Goal: Complete application form

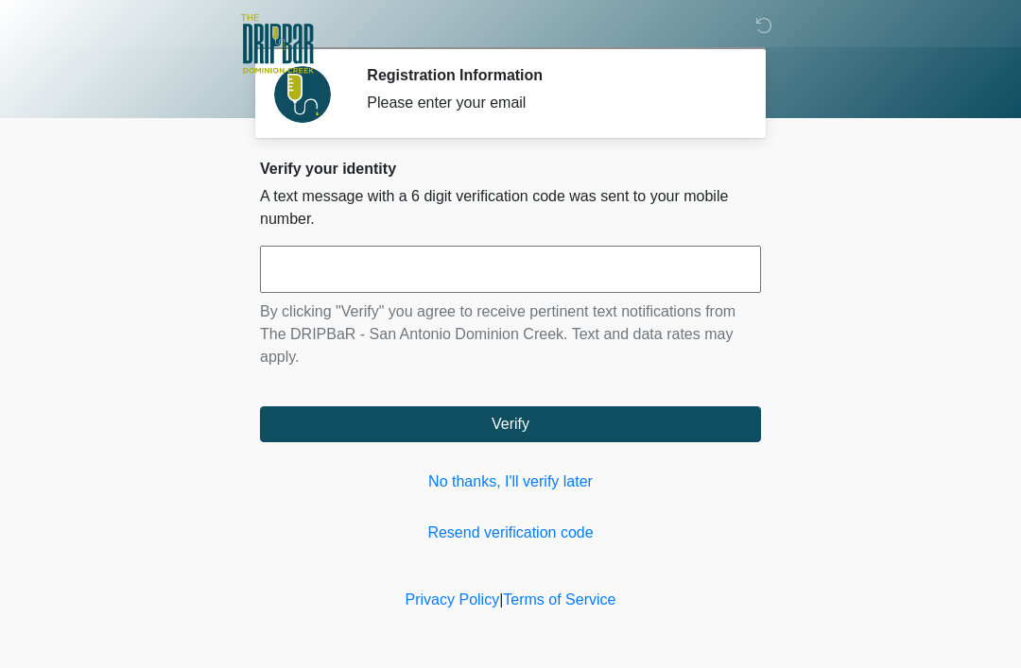
click at [642, 270] on input "text" at bounding box center [510, 269] width 501 height 47
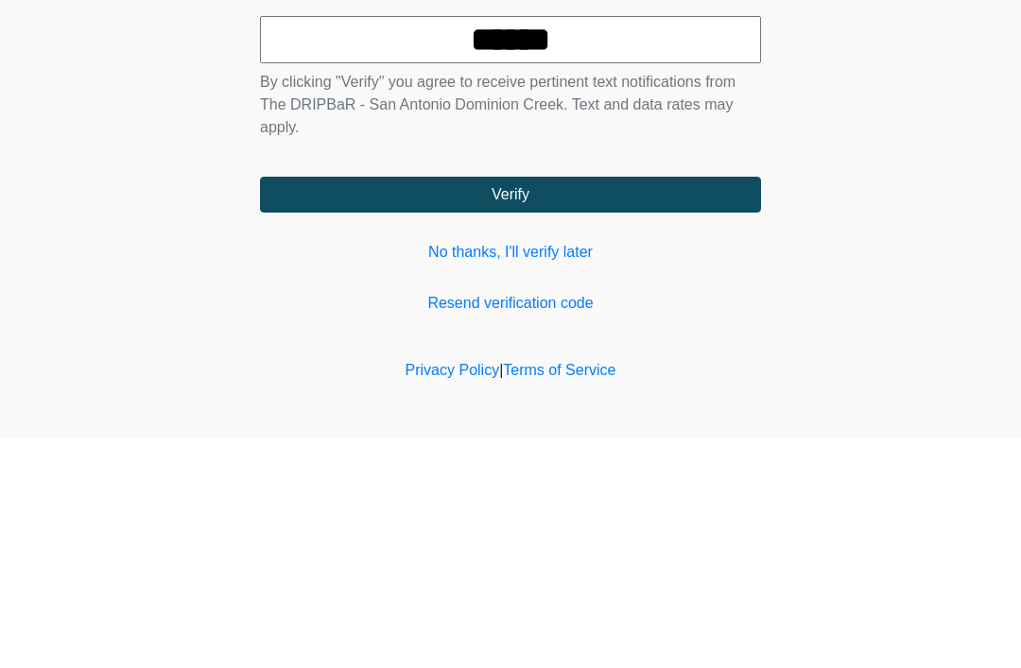
type input "******"
click at [666, 407] on button "Verify" at bounding box center [510, 425] width 501 height 36
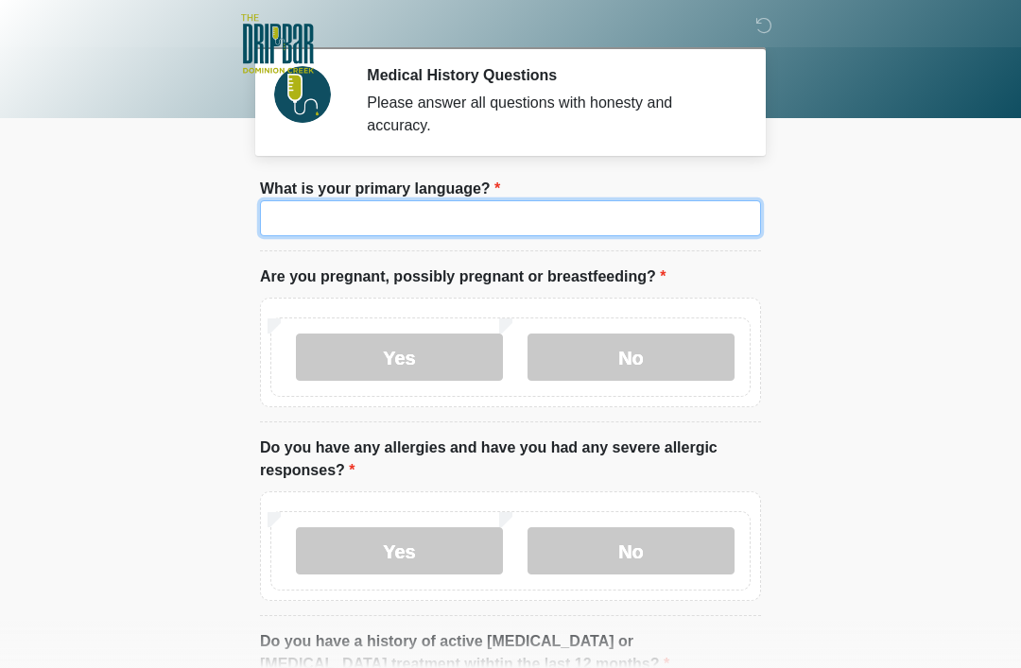
click at [652, 231] on input "What is your primary language?" at bounding box center [510, 218] width 501 height 36
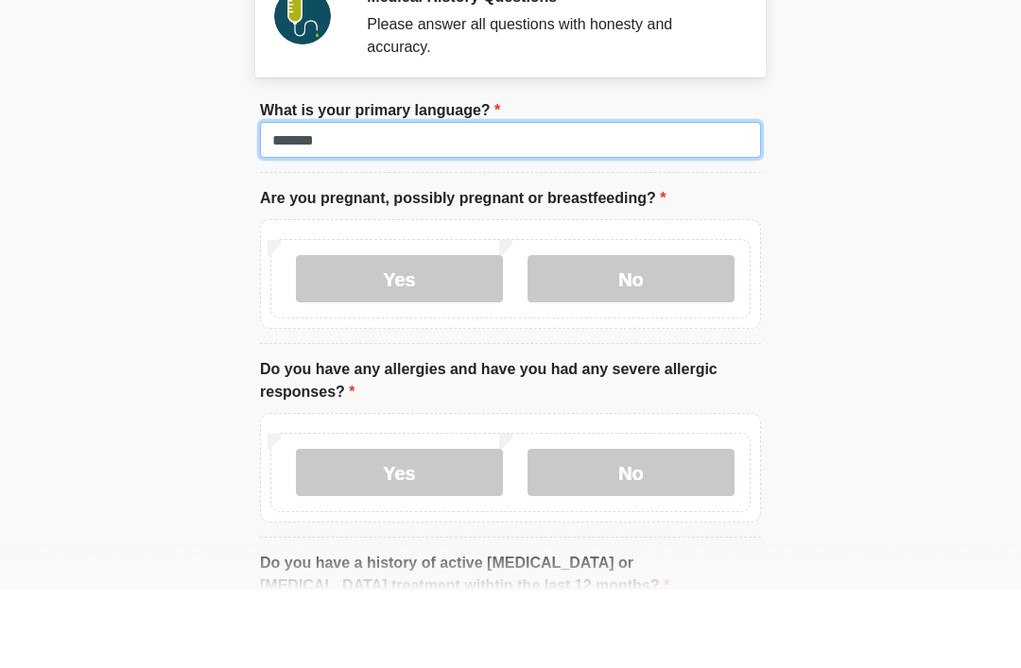
type input "*******"
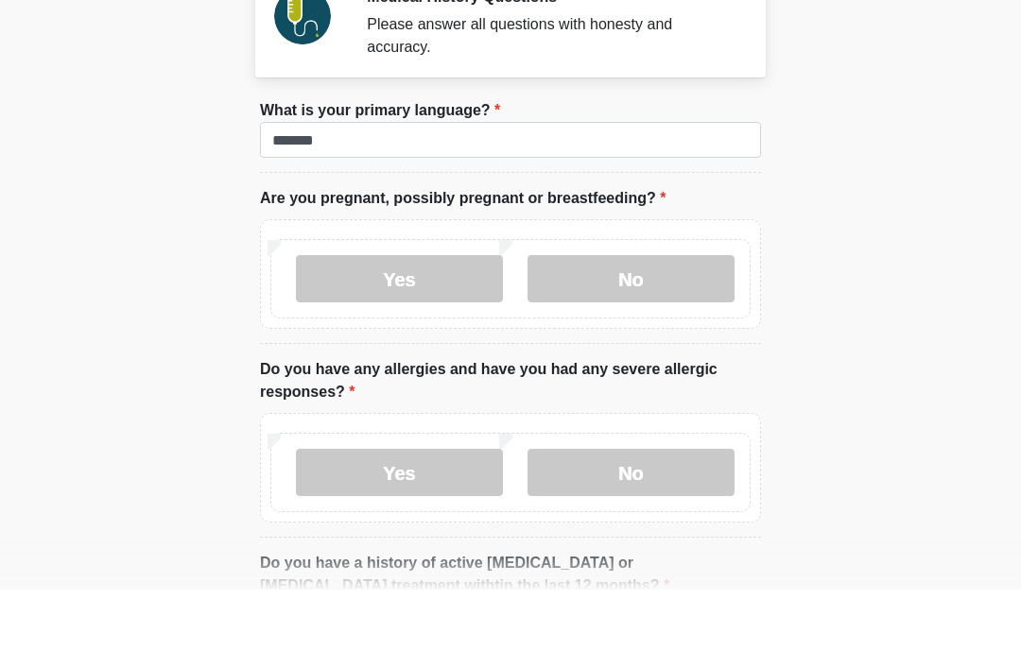
click at [647, 334] on label "No" at bounding box center [631, 357] width 207 height 47
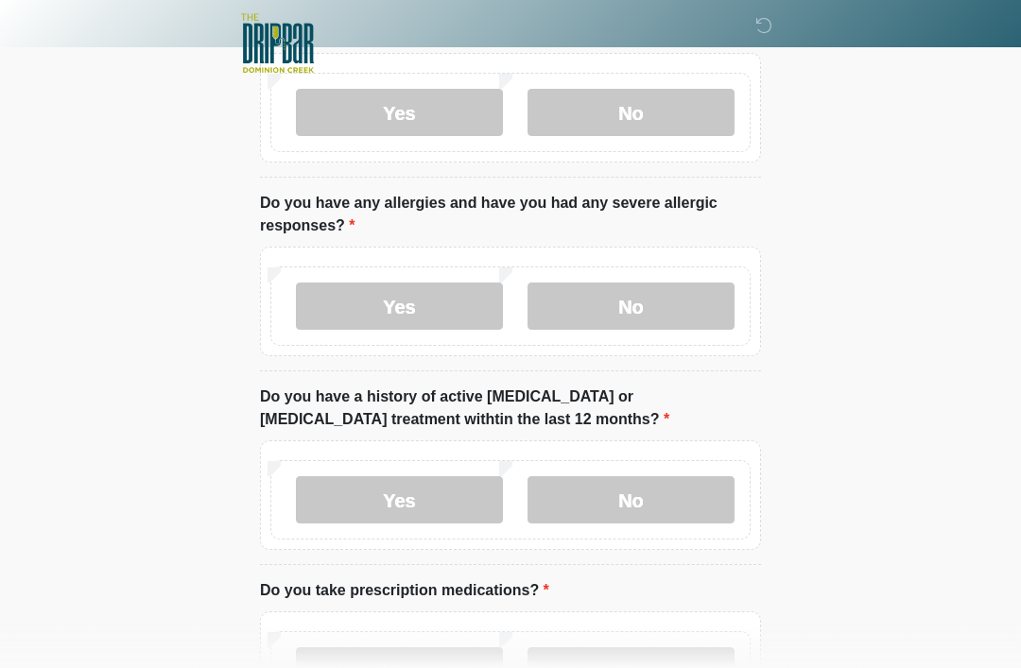
scroll to position [247, 0]
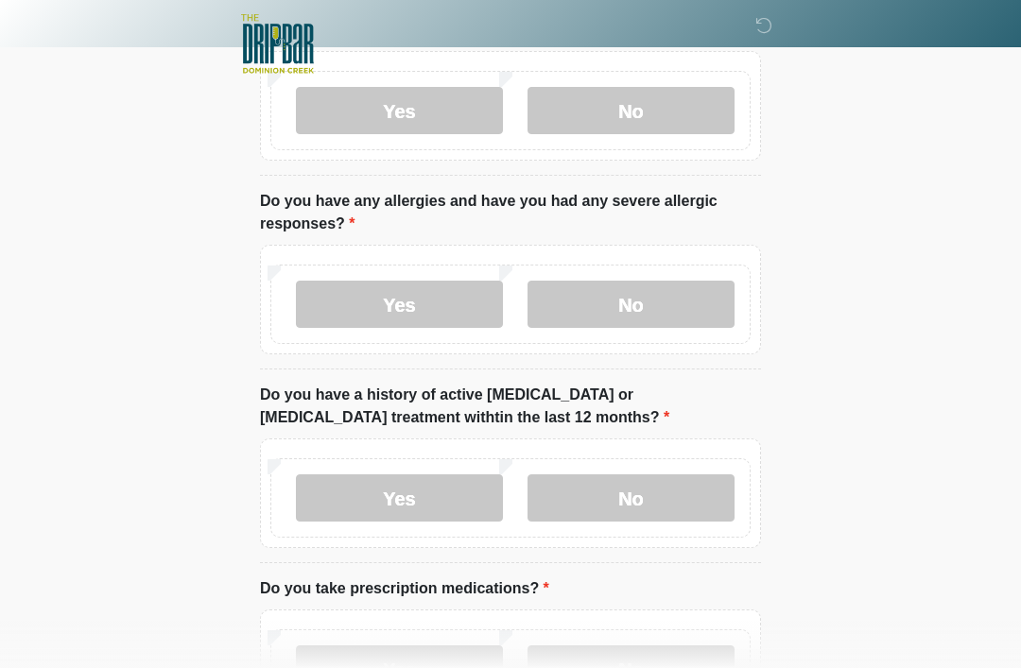
click at [660, 302] on label "No" at bounding box center [631, 304] width 207 height 47
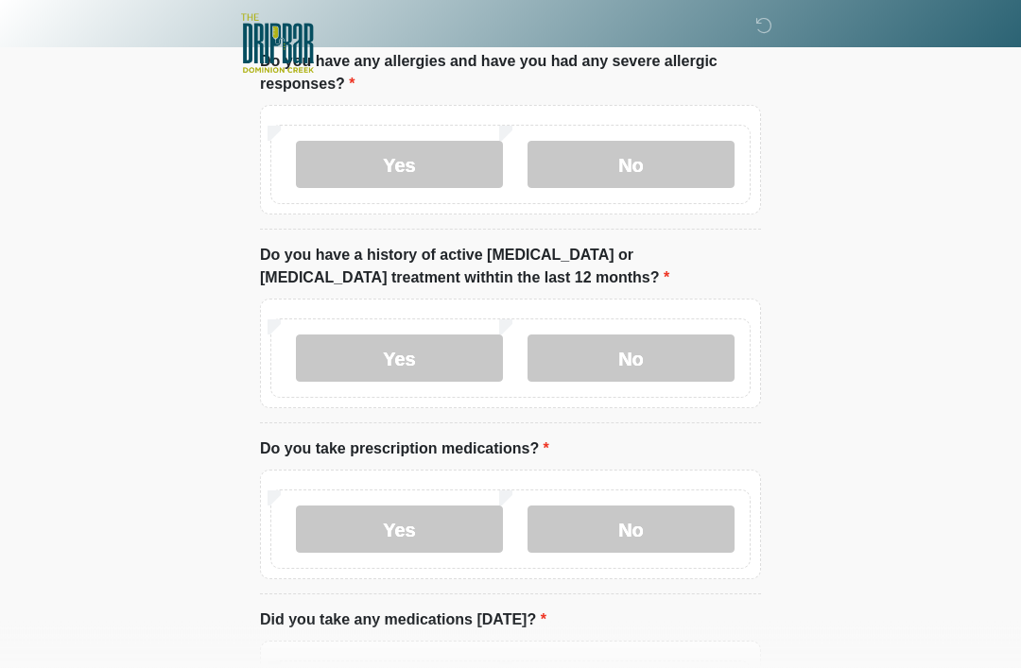
scroll to position [389, 0]
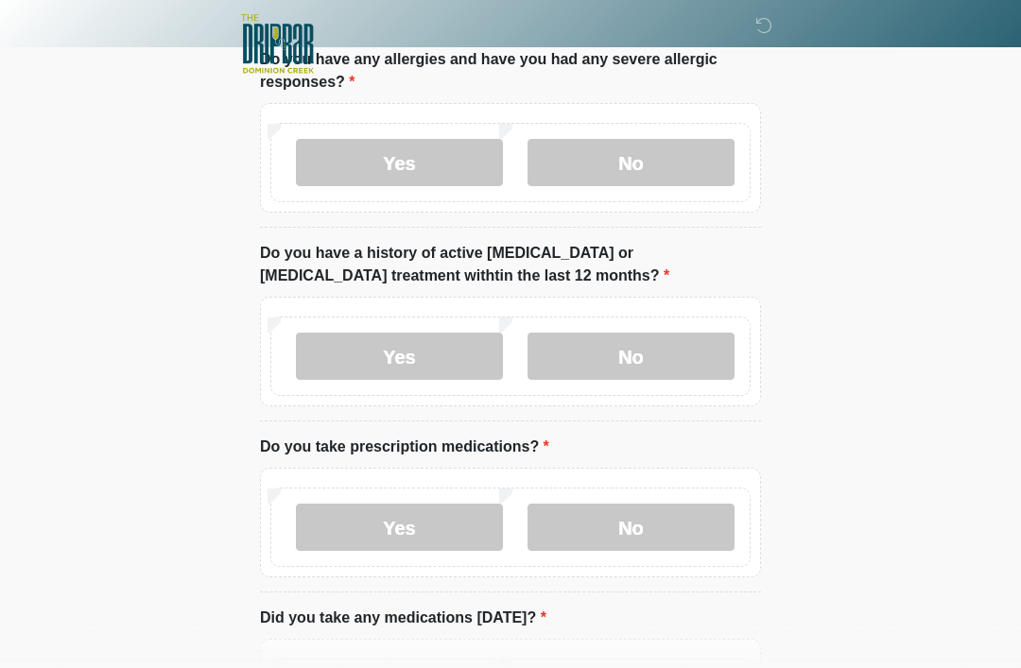
click at [642, 355] on label "No" at bounding box center [631, 356] width 207 height 47
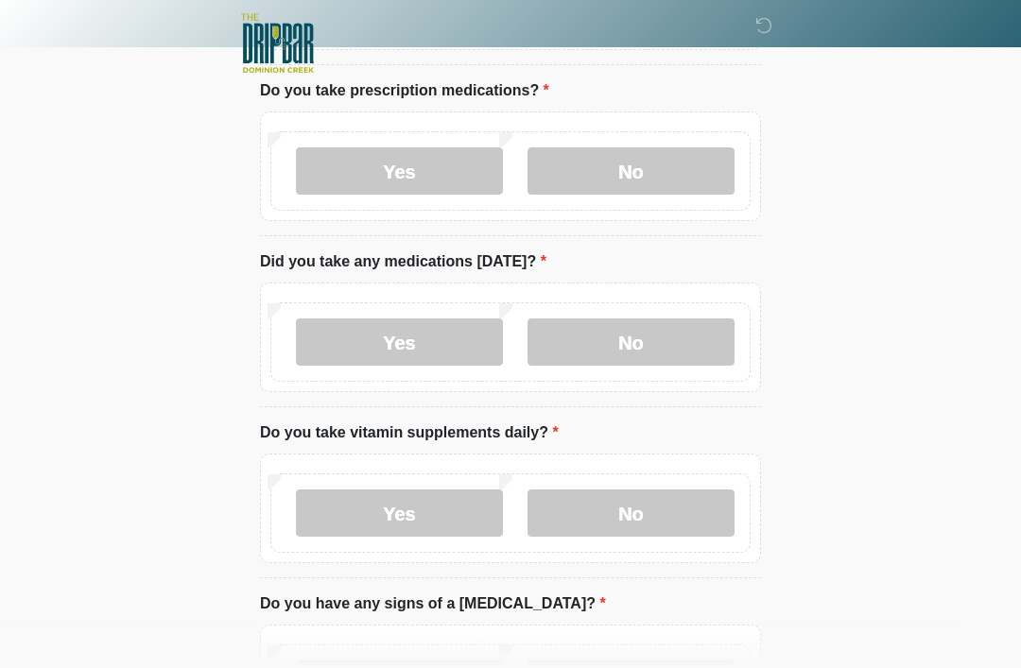
scroll to position [745, 0]
click at [676, 185] on label "No" at bounding box center [631, 170] width 207 height 47
click at [671, 347] on label "No" at bounding box center [631, 342] width 207 height 47
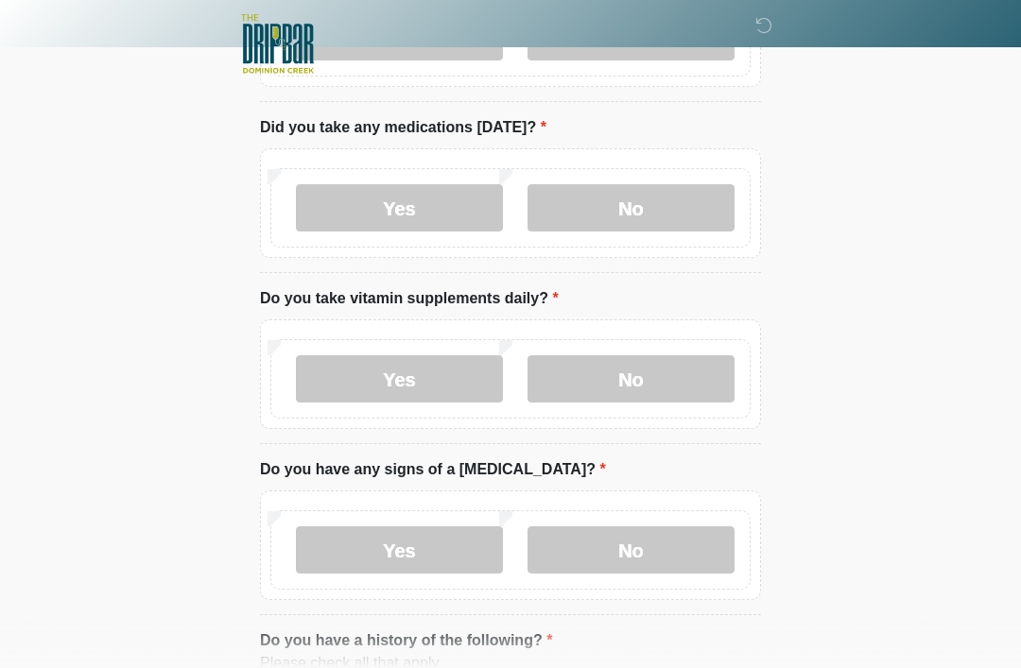
click at [659, 384] on label "No" at bounding box center [631, 378] width 207 height 47
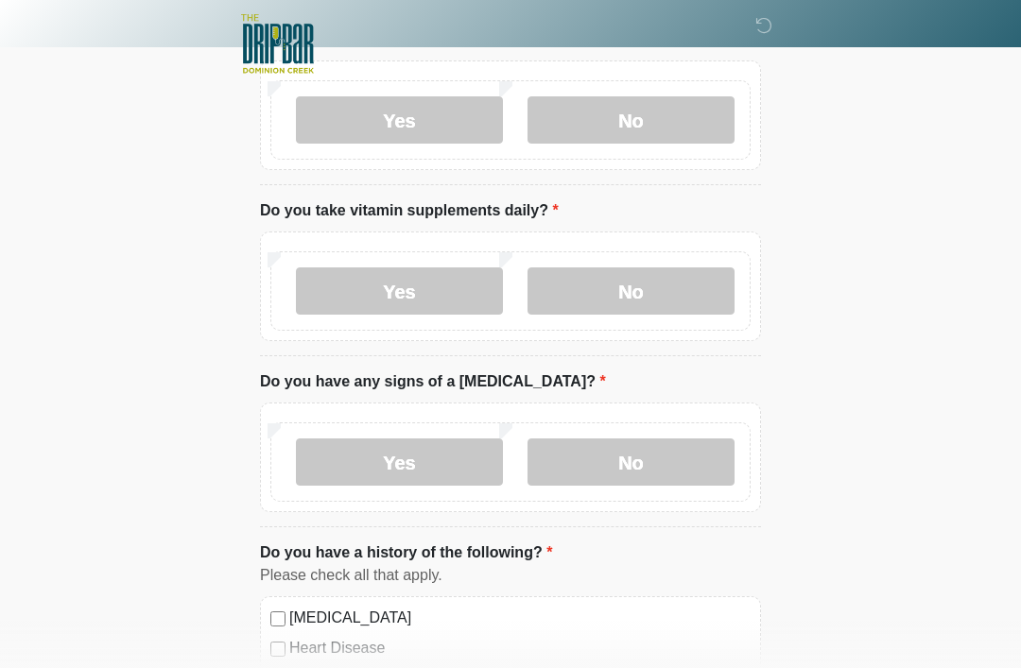
click at [663, 459] on label "No" at bounding box center [631, 462] width 207 height 47
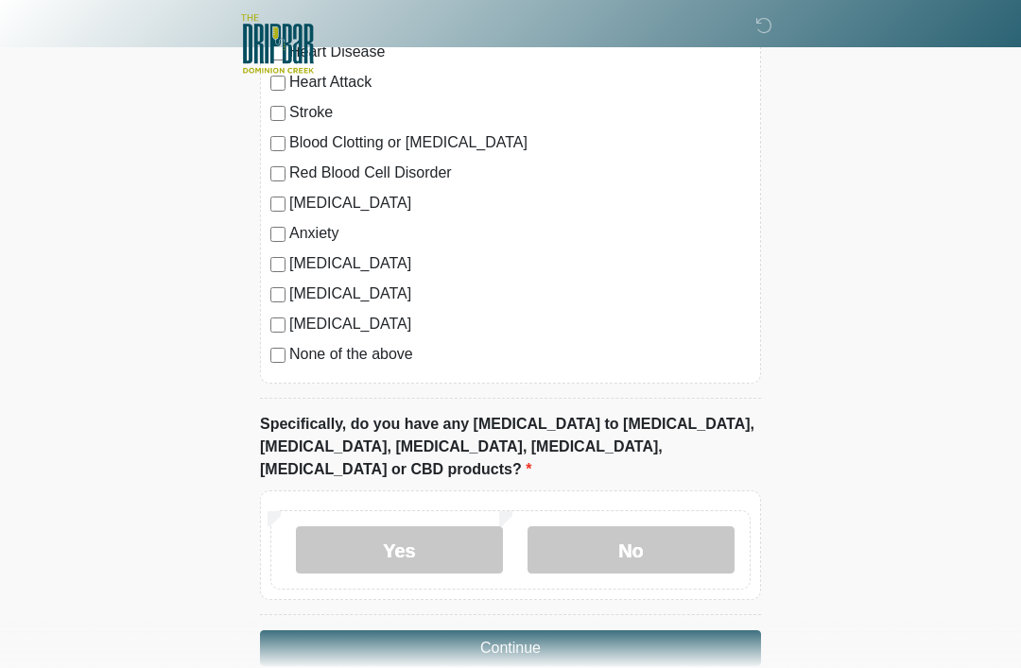
scroll to position [1576, 0]
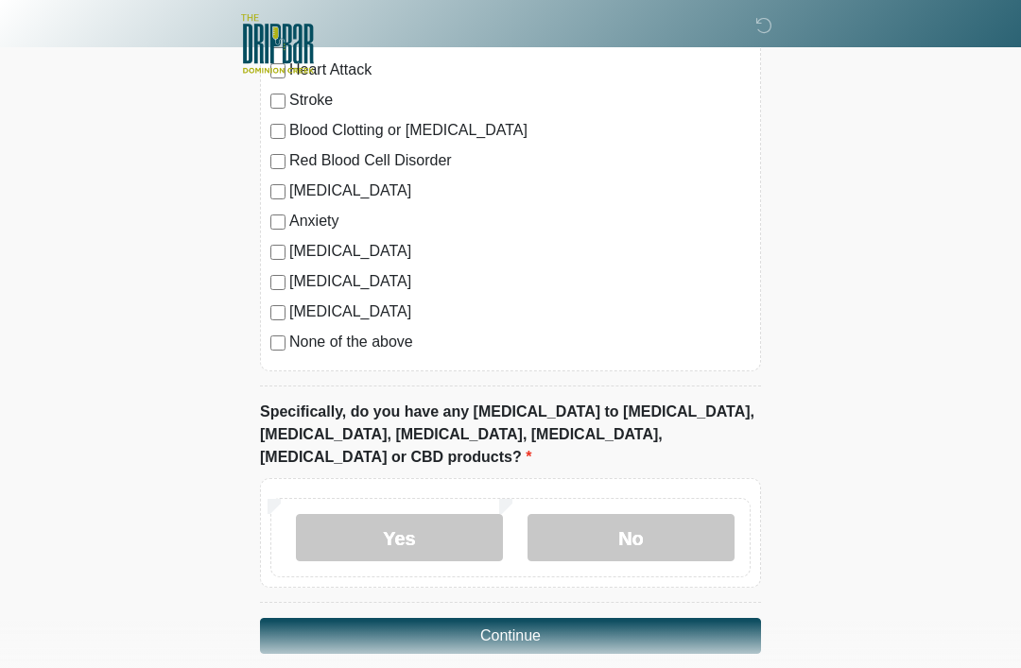
click at [635, 514] on label "No" at bounding box center [631, 537] width 207 height 47
click at [666, 618] on button "Continue" at bounding box center [510, 636] width 501 height 36
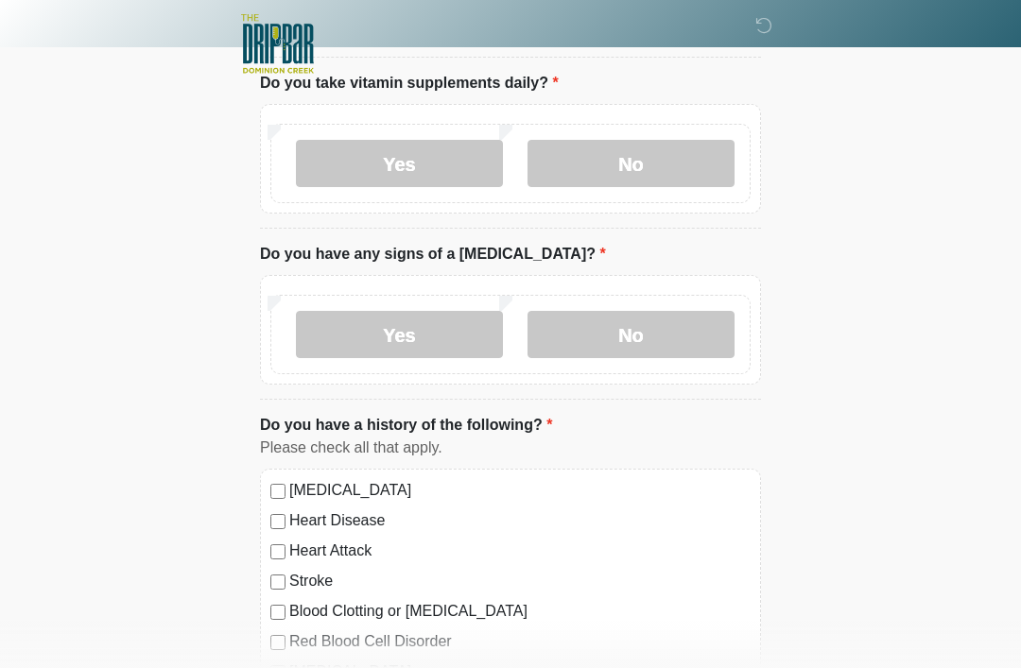
scroll to position [0, 0]
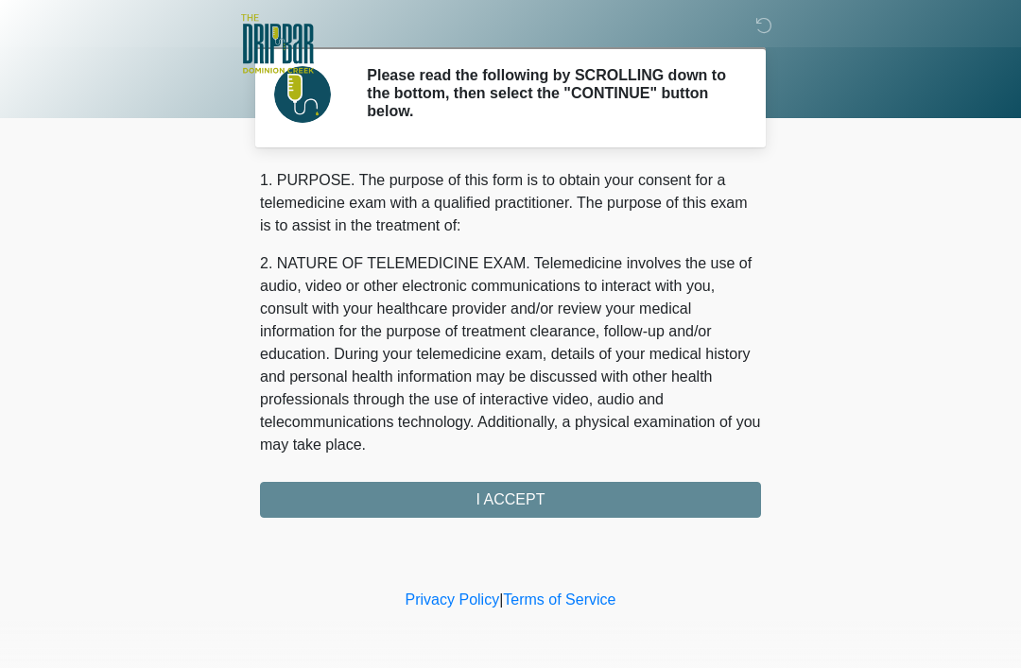
click at [689, 480] on div "1. PURPOSE. The purpose of this form is to obtain your consent for a telemedici…" at bounding box center [510, 343] width 501 height 349
click at [670, 506] on div "1. PURPOSE. The purpose of this form is to obtain your consent for a telemedici…" at bounding box center [510, 343] width 501 height 349
click at [520, 500] on div "1. PURPOSE. The purpose of this form is to obtain your consent for a telemedici…" at bounding box center [510, 343] width 501 height 349
click at [519, 500] on div "1. PURPOSE. The purpose of this form is to obtain your consent for a telemedici…" at bounding box center [510, 343] width 501 height 349
click at [504, 494] on div "1. PURPOSE. The purpose of this form is to obtain your consent for a telemedici…" at bounding box center [510, 343] width 501 height 349
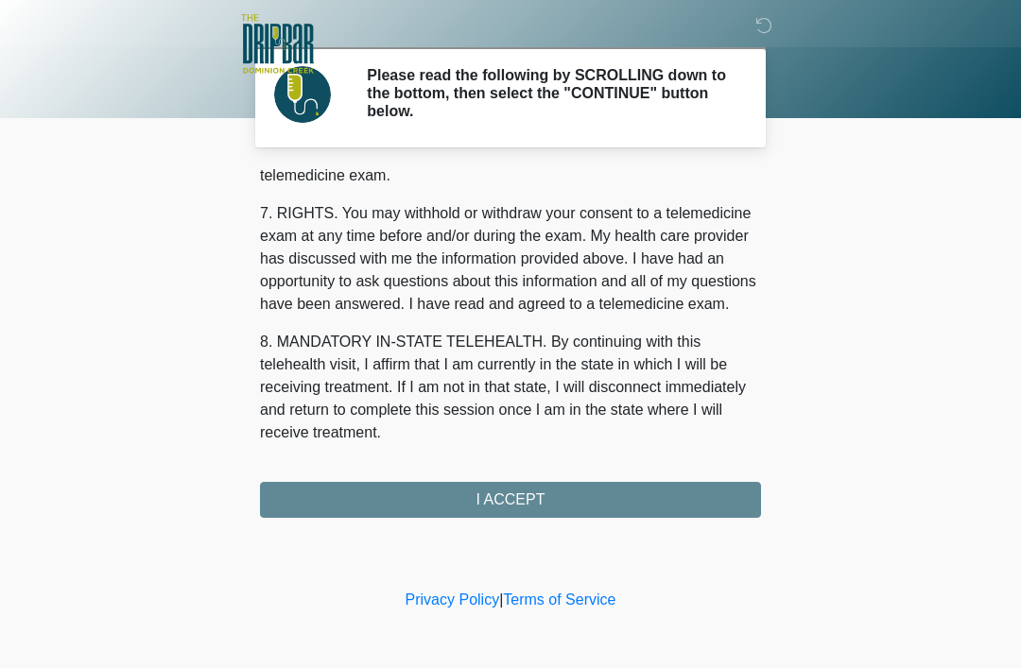
scroll to position [829, 0]
click at [524, 506] on button "I ACCEPT" at bounding box center [510, 500] width 501 height 36
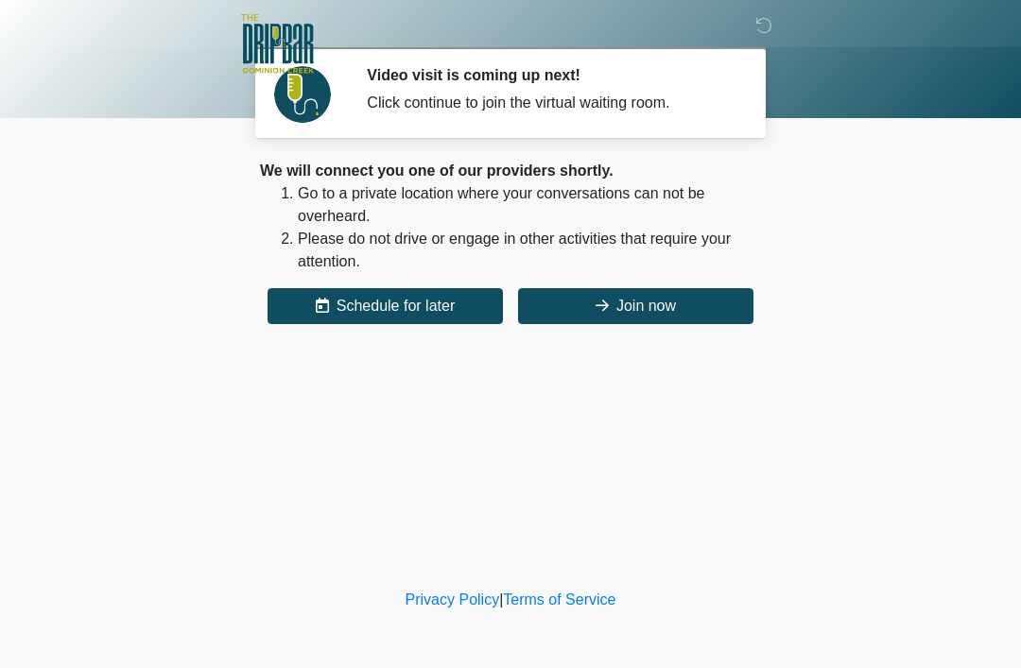
click at [648, 310] on button "Join now" at bounding box center [635, 306] width 235 height 36
